Goal: Task Accomplishment & Management: Use online tool/utility

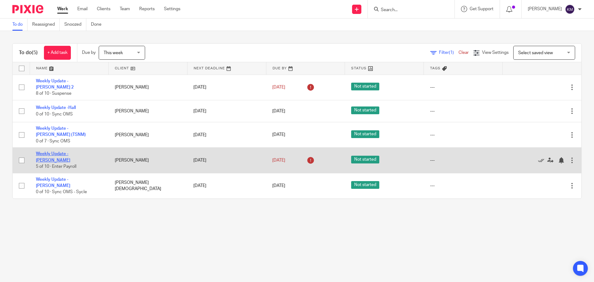
click at [70, 153] on link "Weekly Update - [PERSON_NAME]" at bounding box center [53, 157] width 34 height 11
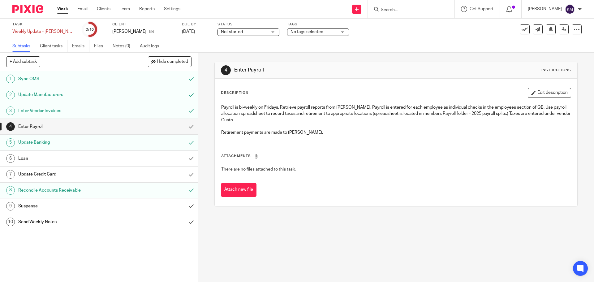
click at [145, 125] on div "Enter Payroll" at bounding box center [98, 126] width 161 height 9
click at [124, 160] on div "Loan" at bounding box center [98, 158] width 161 height 9
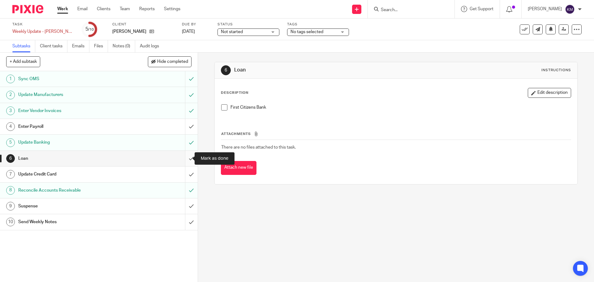
click at [186, 157] on input "submit" at bounding box center [99, 158] width 198 height 15
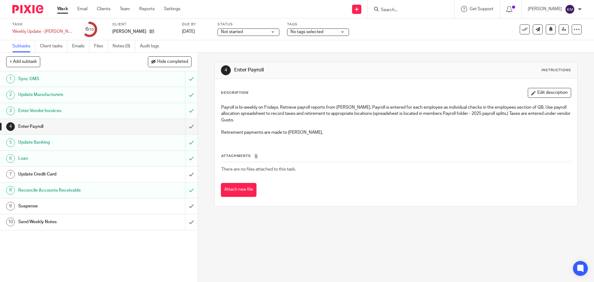
click at [161, 177] on div "Update Credit Card" at bounding box center [98, 174] width 161 height 9
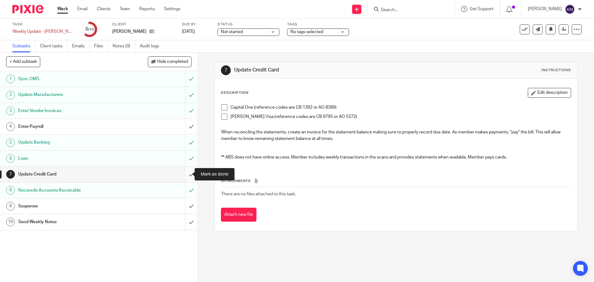
click at [187, 175] on input "submit" at bounding box center [99, 174] width 198 height 15
